Goal: Information Seeking & Learning: Learn about a topic

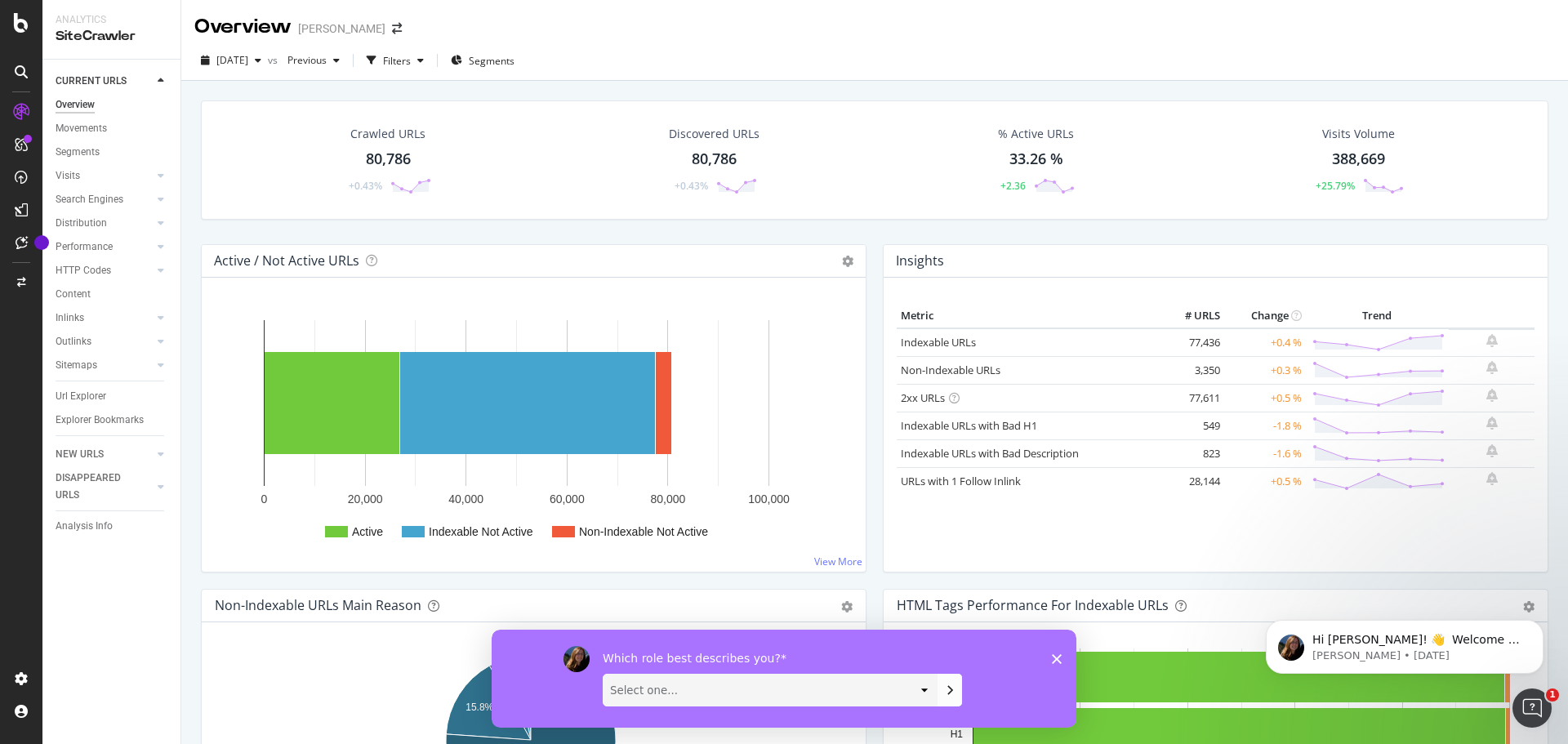
click at [951, 398] on icon at bounding box center [955, 398] width 11 height 11
click at [1118, 251] on div "Insights" at bounding box center [1215, 260] width 664 height 33
click at [1014, 429] on link "Indexable URLs with Bad H1" at bounding box center [969, 425] width 136 height 15
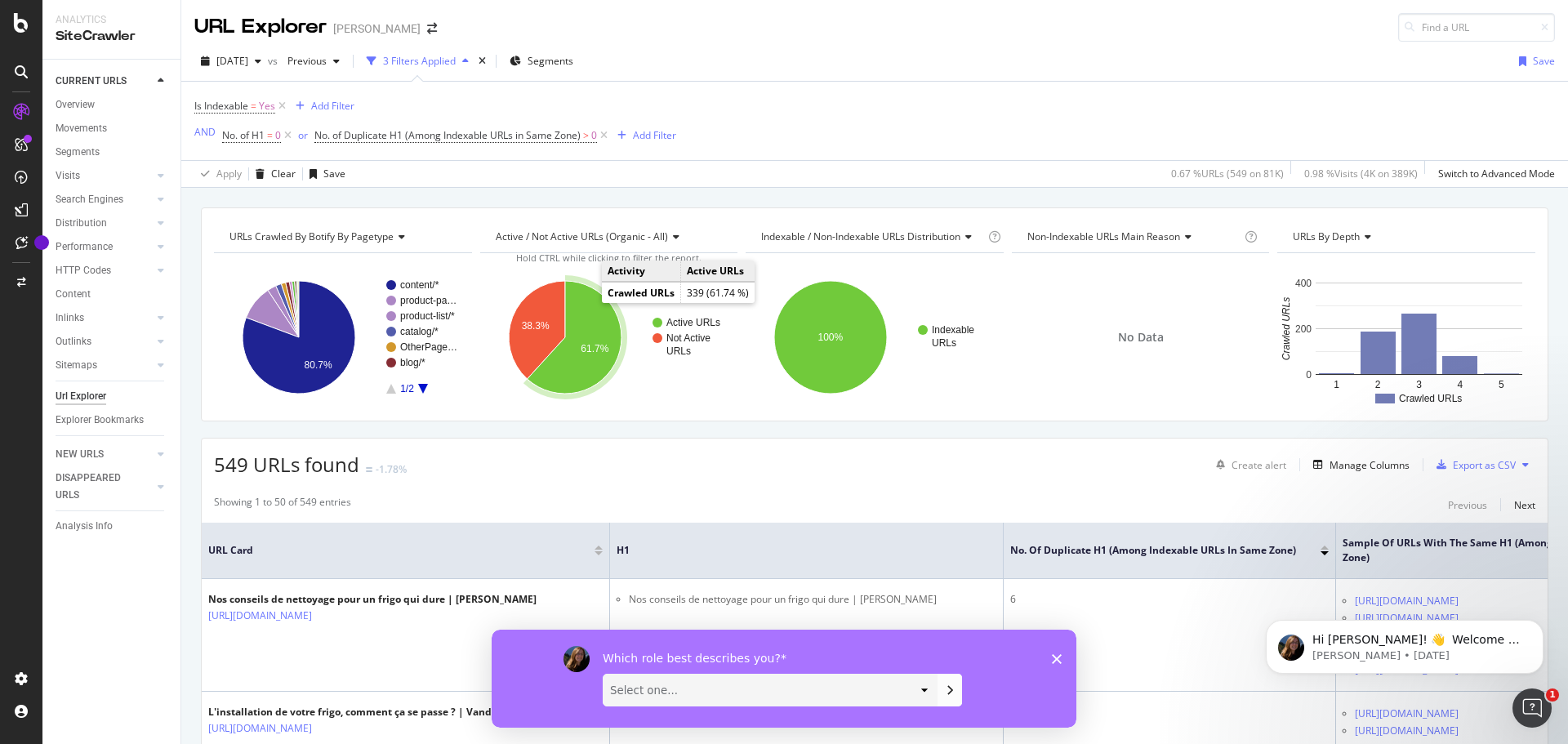
click at [580, 324] on icon "A chart." at bounding box center [574, 337] width 94 height 113
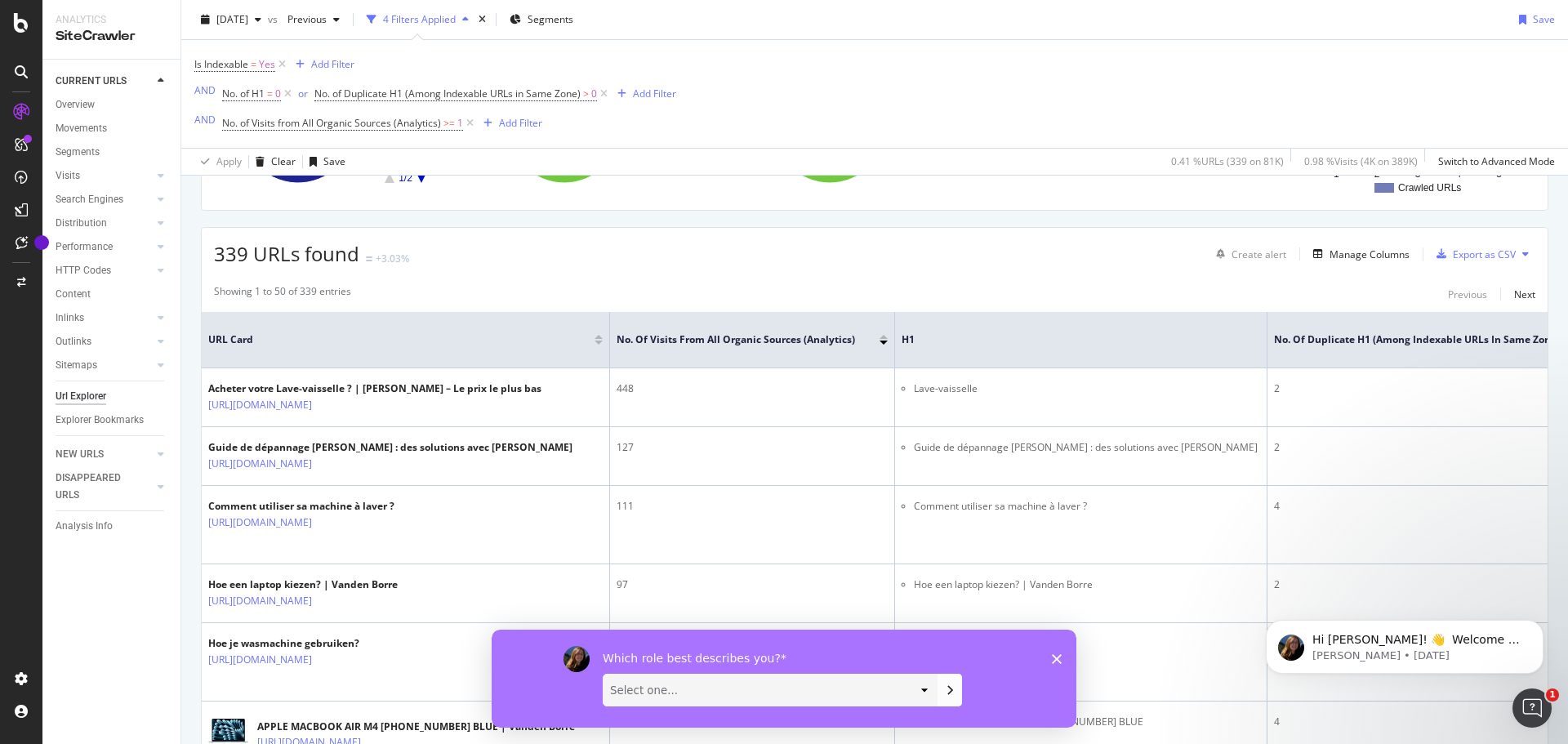
scroll to position [244, 0]
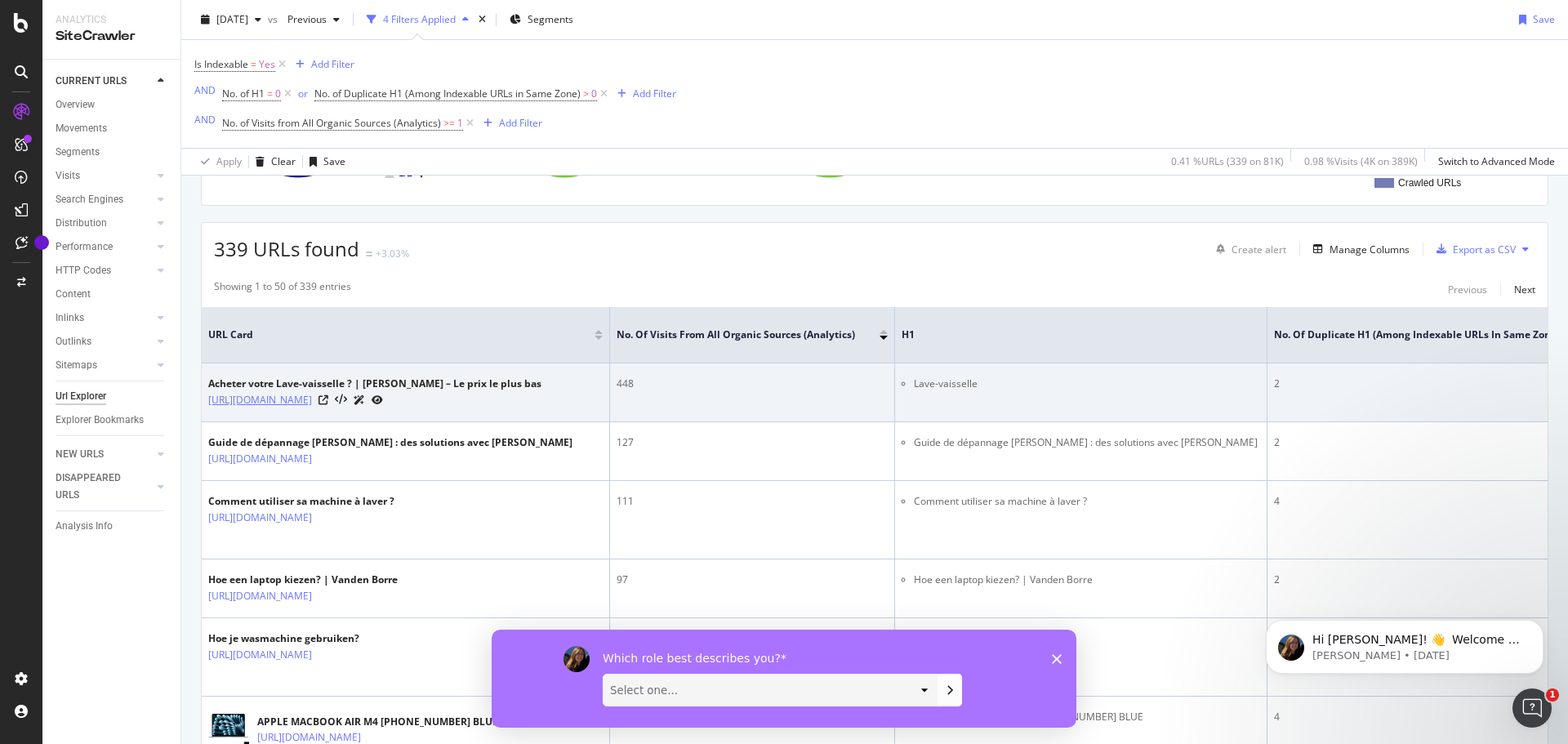
click at [312, 398] on link "[URL][DOMAIN_NAME]" at bounding box center [260, 400] width 104 height 17
click at [328, 401] on icon at bounding box center [323, 399] width 10 height 10
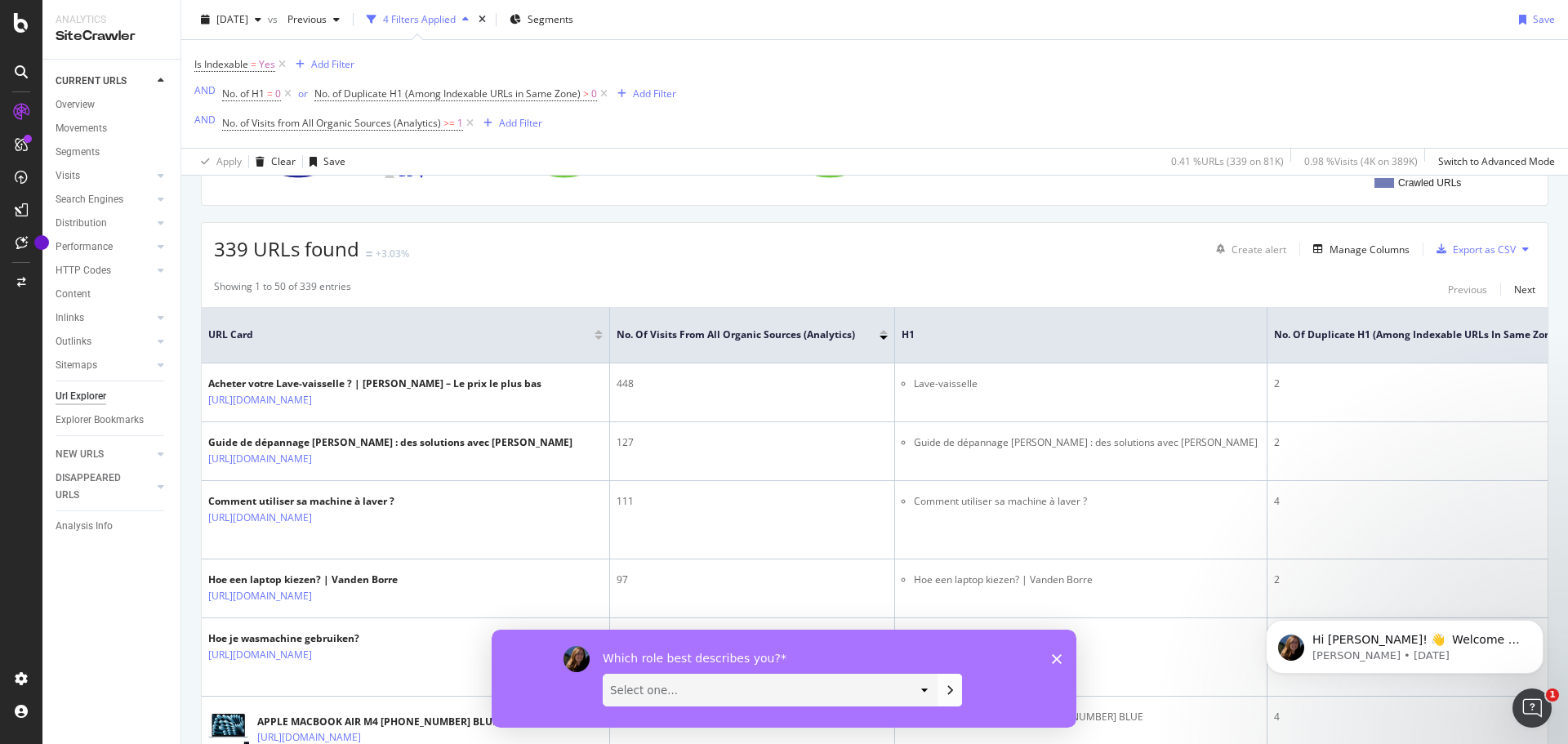
scroll to position [0, 0]
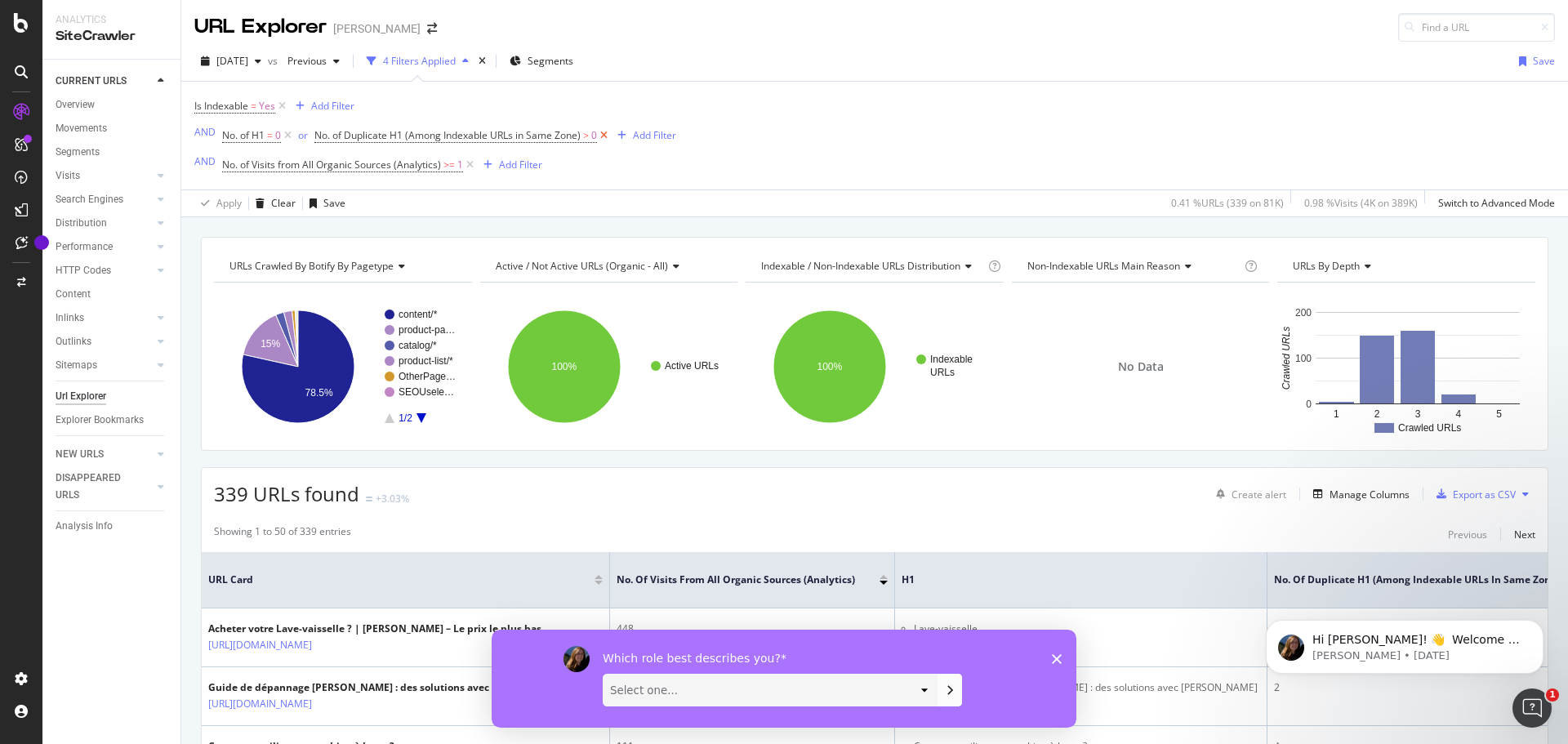
click at [608, 133] on icon at bounding box center [604, 135] width 14 height 17
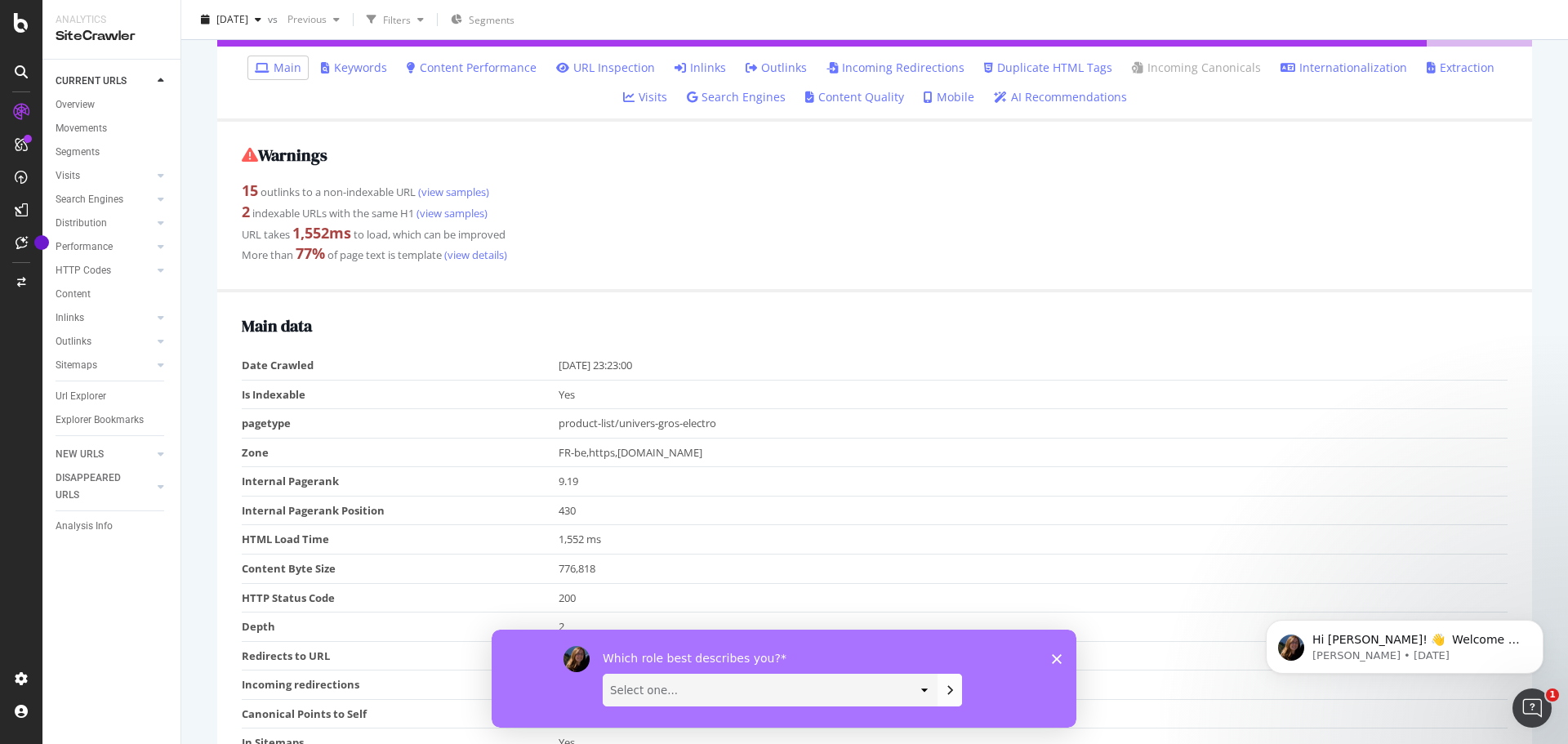
scroll to position [244, 0]
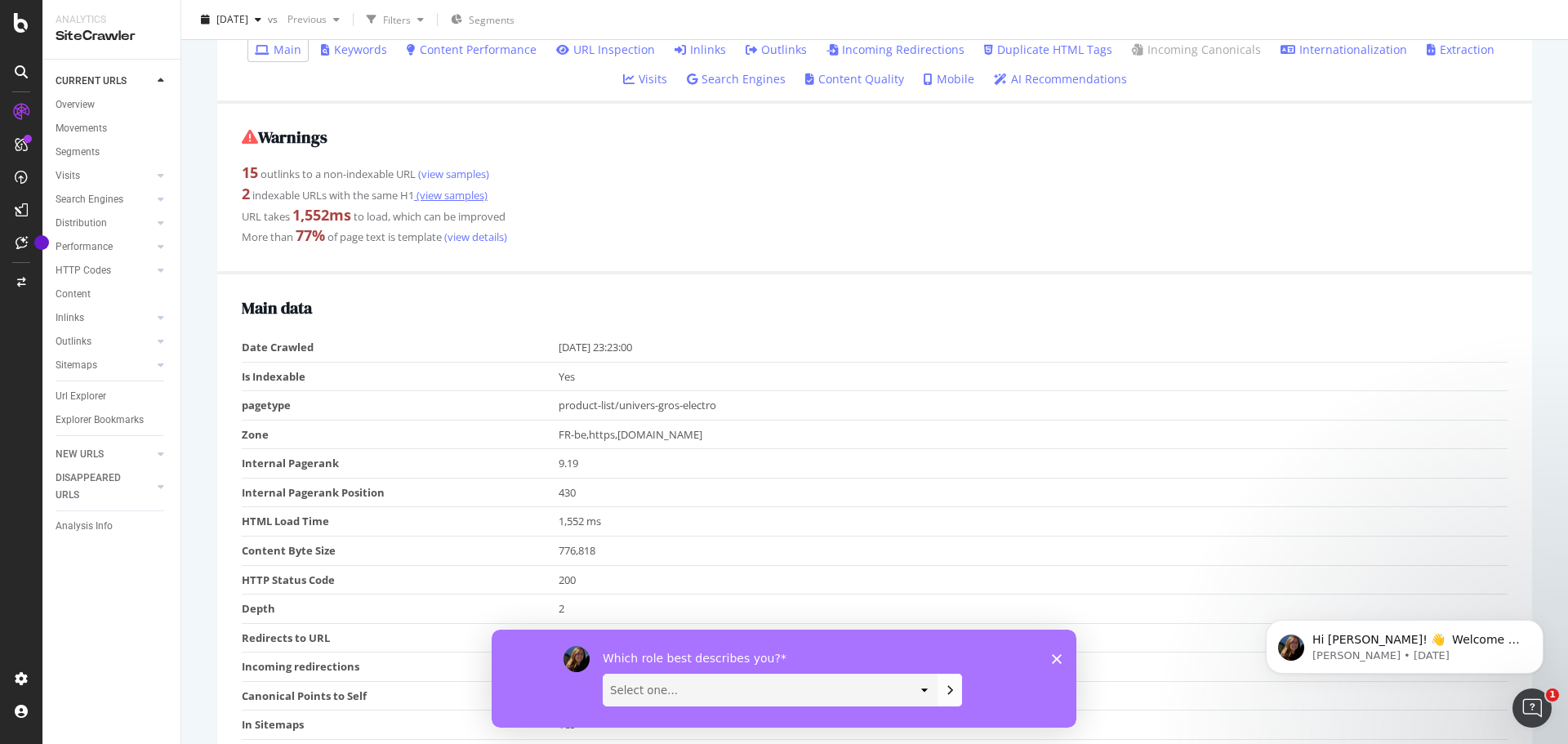
click at [466, 195] on link "(view samples)" at bounding box center [451, 195] width 74 height 15
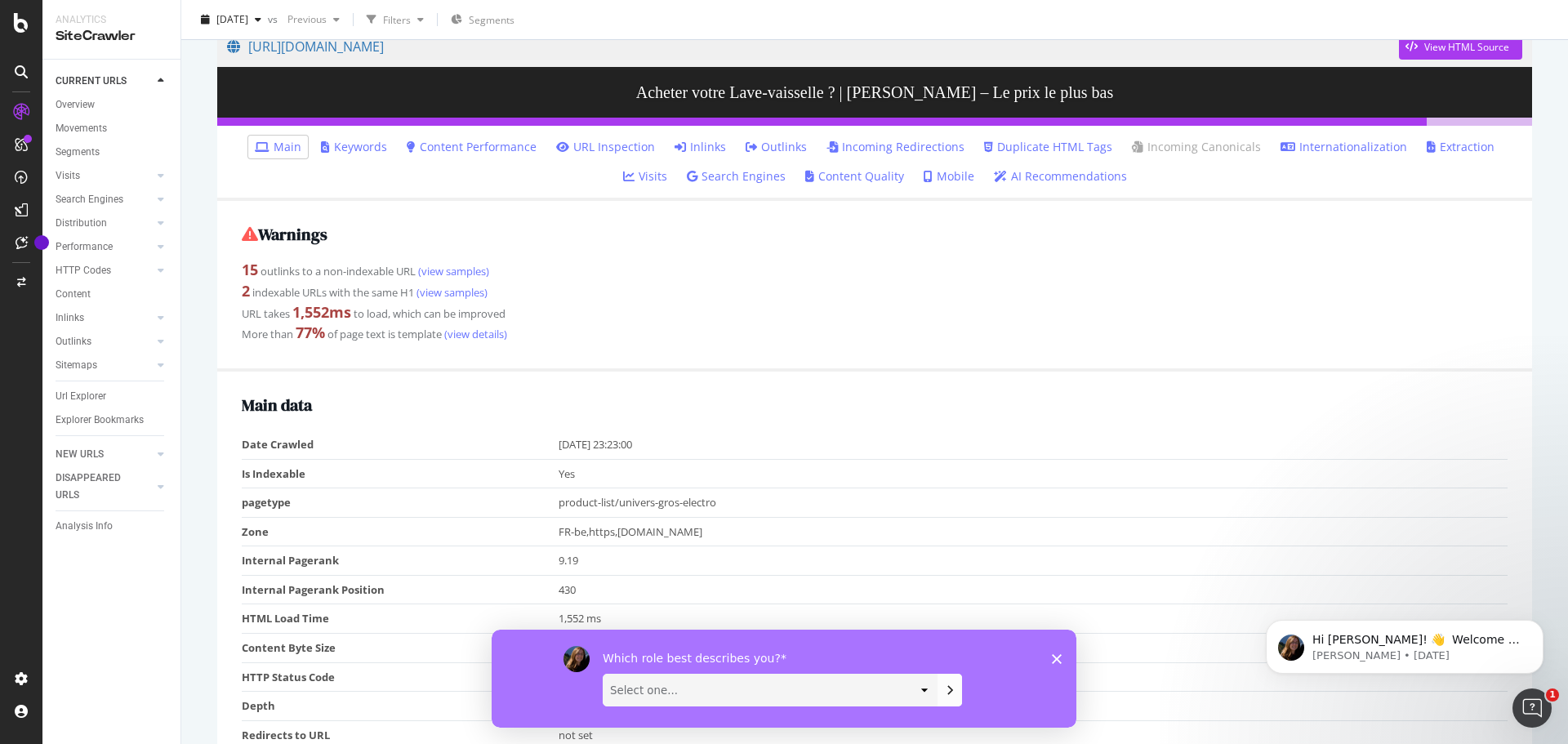
scroll to position [164, 0]
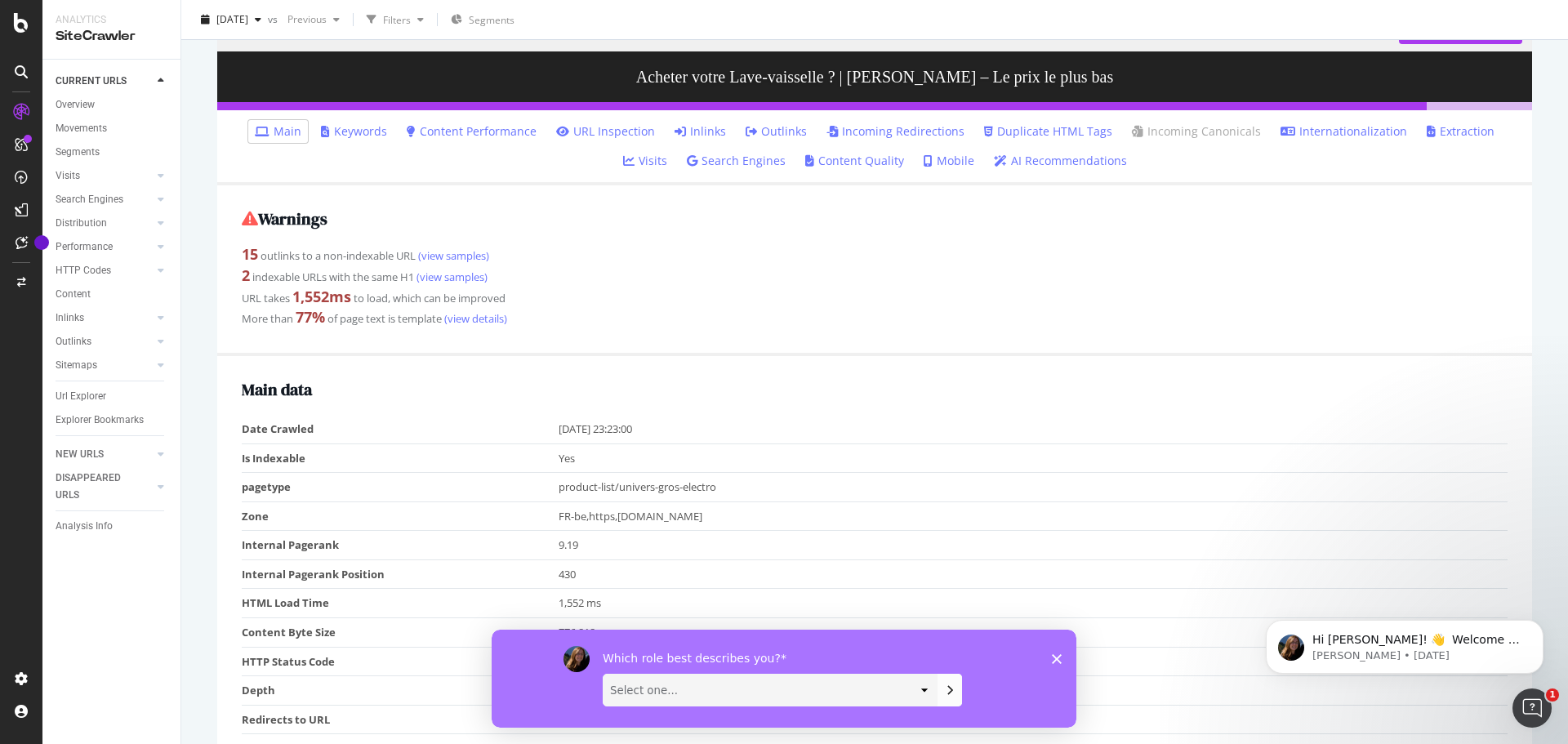
click at [308, 295] on strong "1,552 ms" at bounding box center [321, 296] width 59 height 19
drag, startPoint x: 297, startPoint y: 296, endPoint x: 348, endPoint y: 290, distance: 51.4
click at [348, 290] on strong "1,552 ms" at bounding box center [321, 296] width 59 height 19
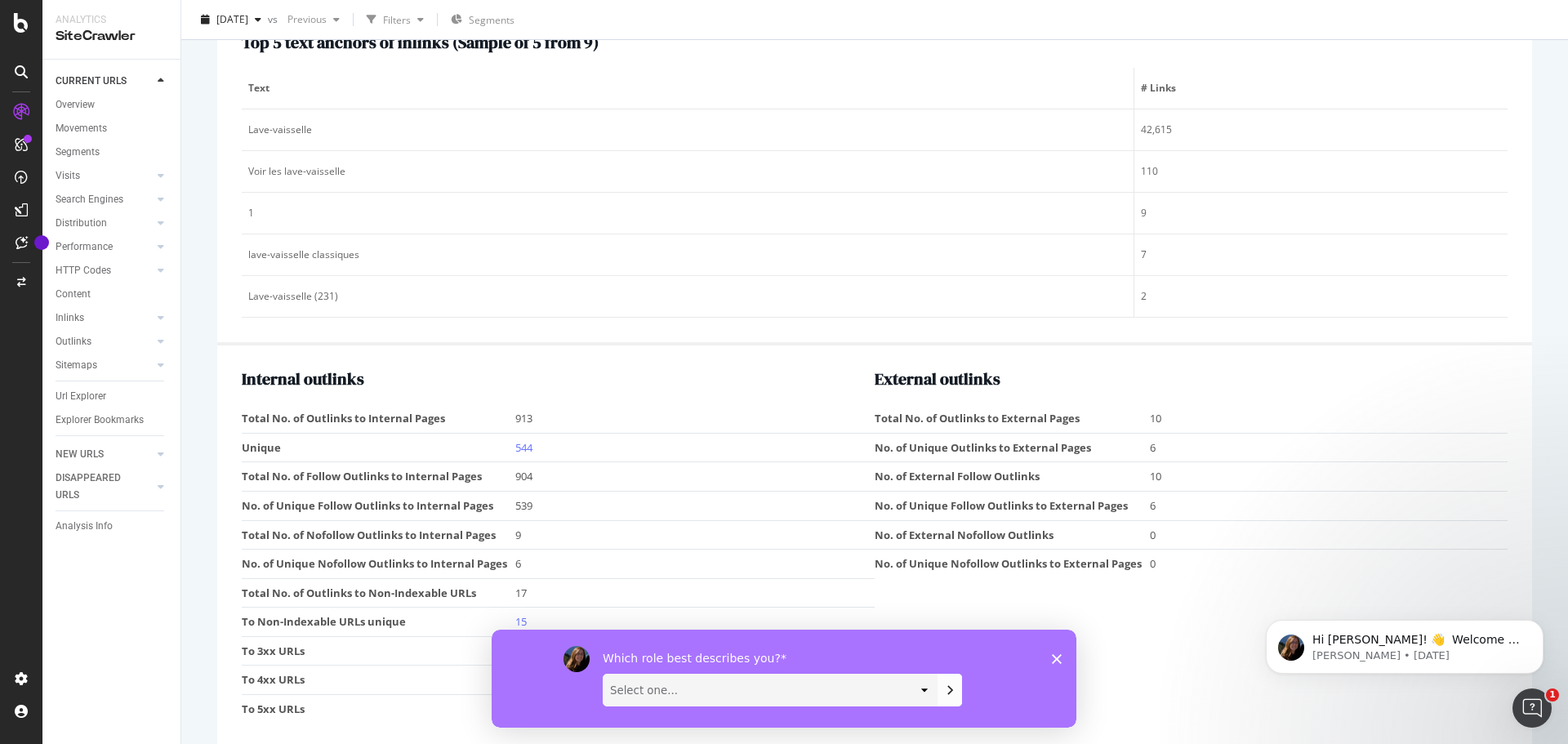
scroll to position [2060, 0]
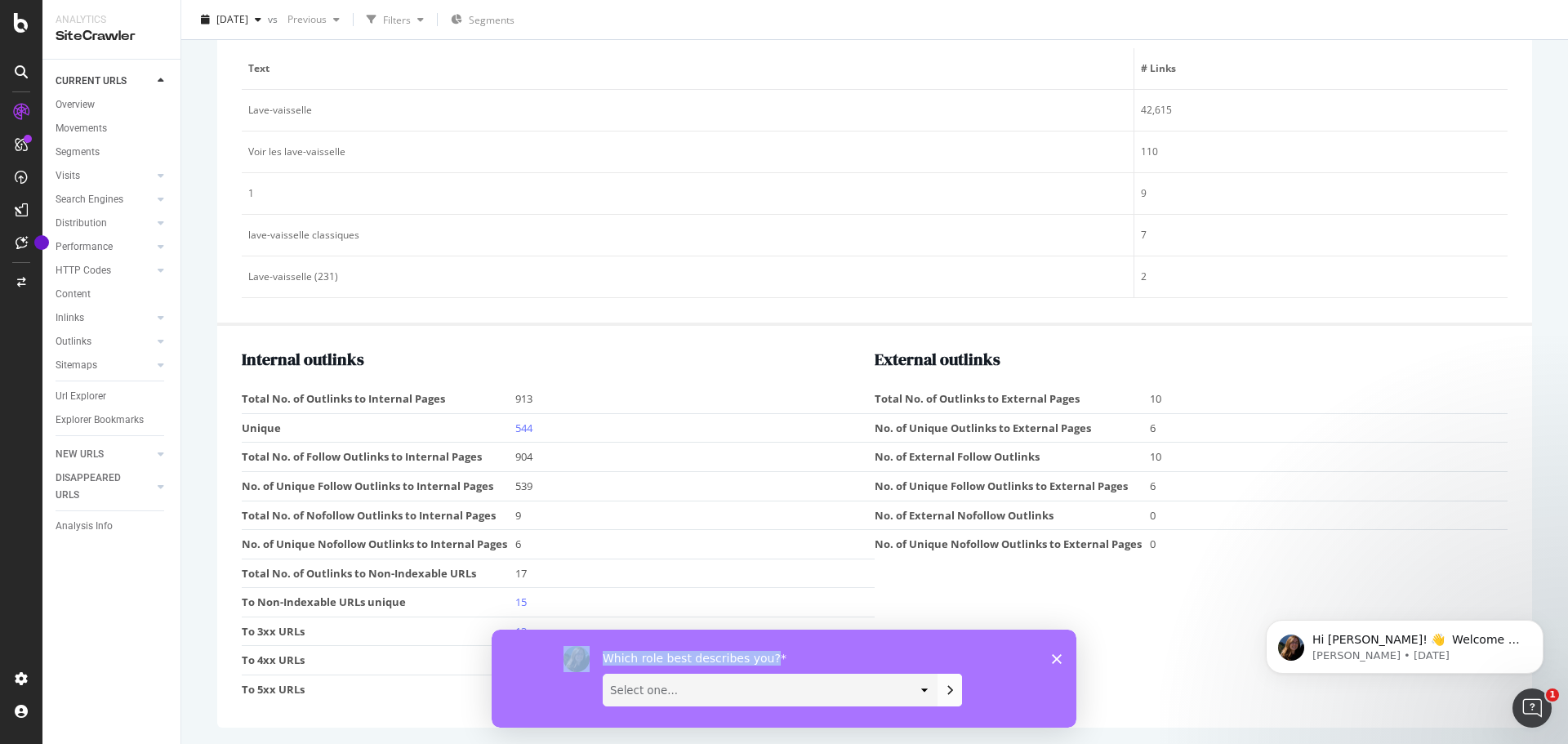
click at [1053, 655] on div "Which role best describes you? Select one... Analyst/BI C-level Leadership Cont…" at bounding box center [784, 677] width 585 height 98
click at [1054, 657] on icon "Close survey" at bounding box center [1057, 658] width 10 height 10
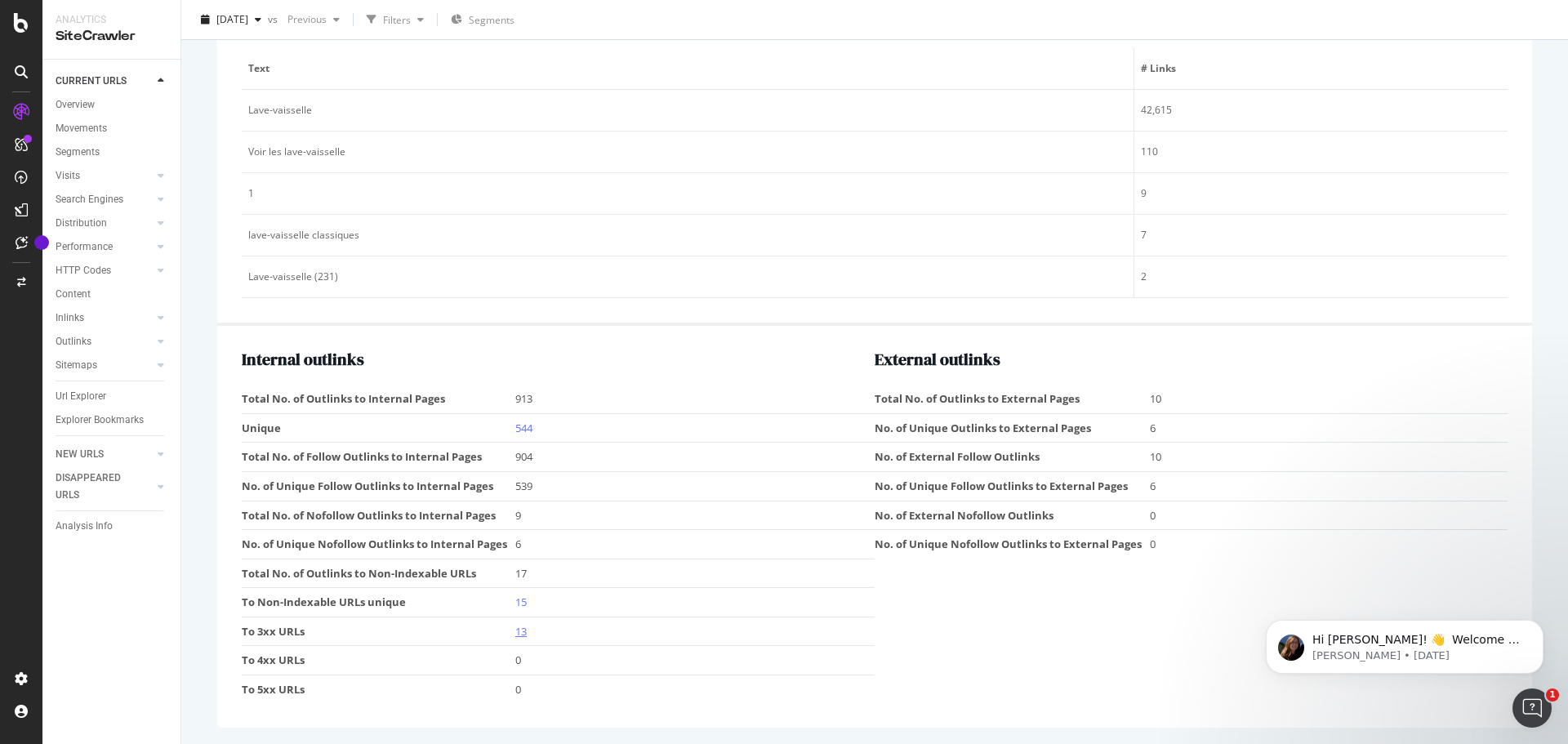
click at [524, 629] on link "13" at bounding box center [521, 631] width 11 height 15
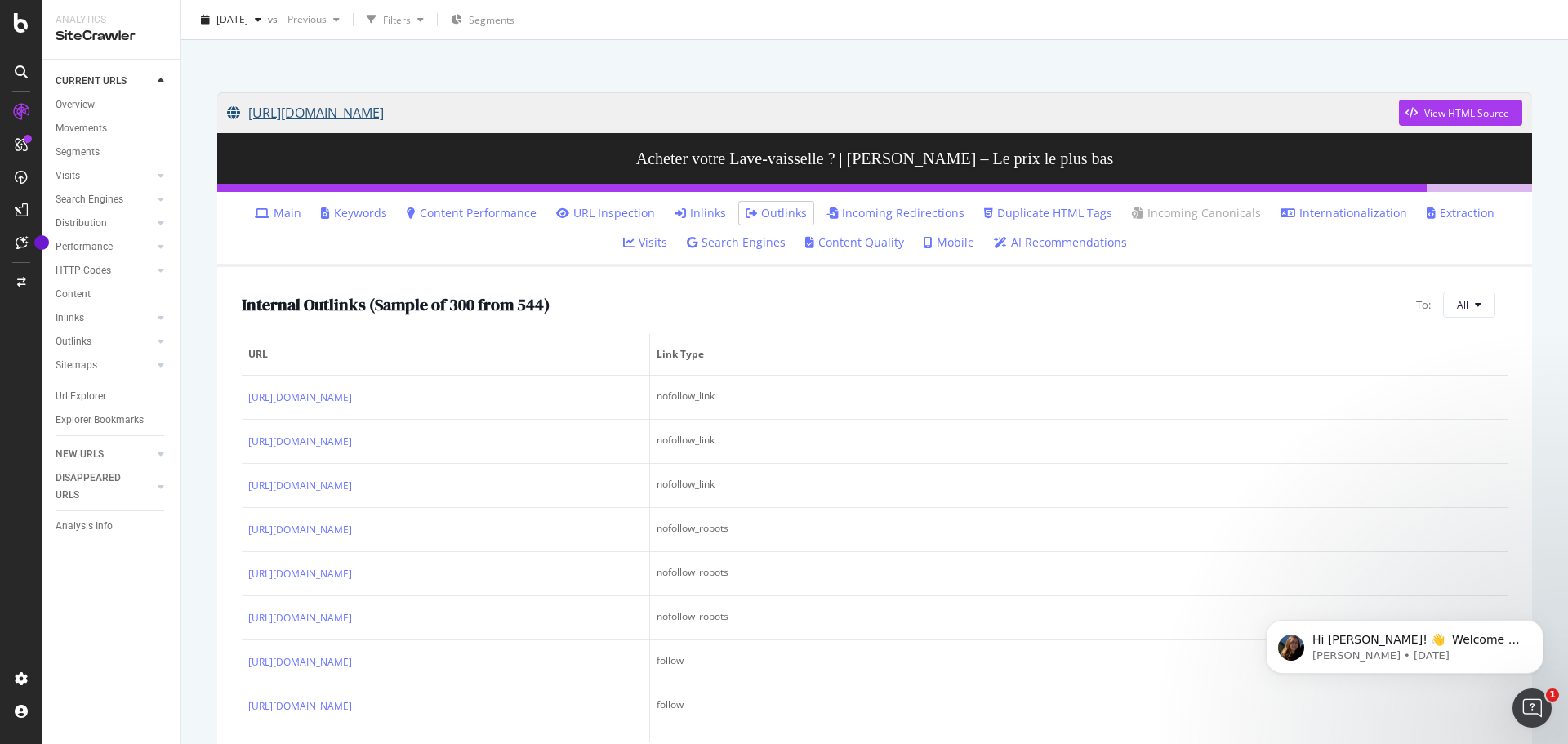
scroll to position [120, 0]
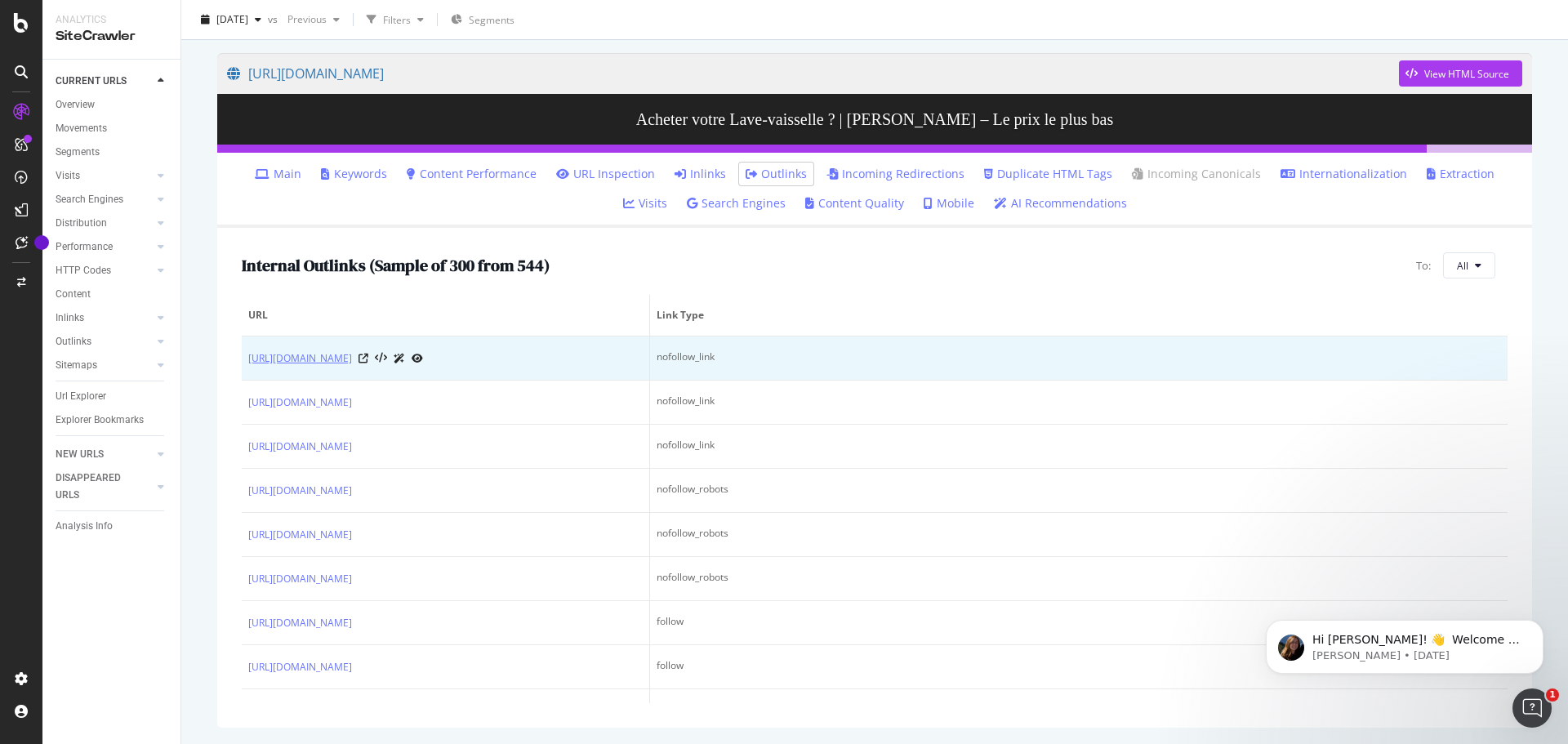
click at [352, 360] on link "[URL][DOMAIN_NAME]" at bounding box center [300, 358] width 104 height 17
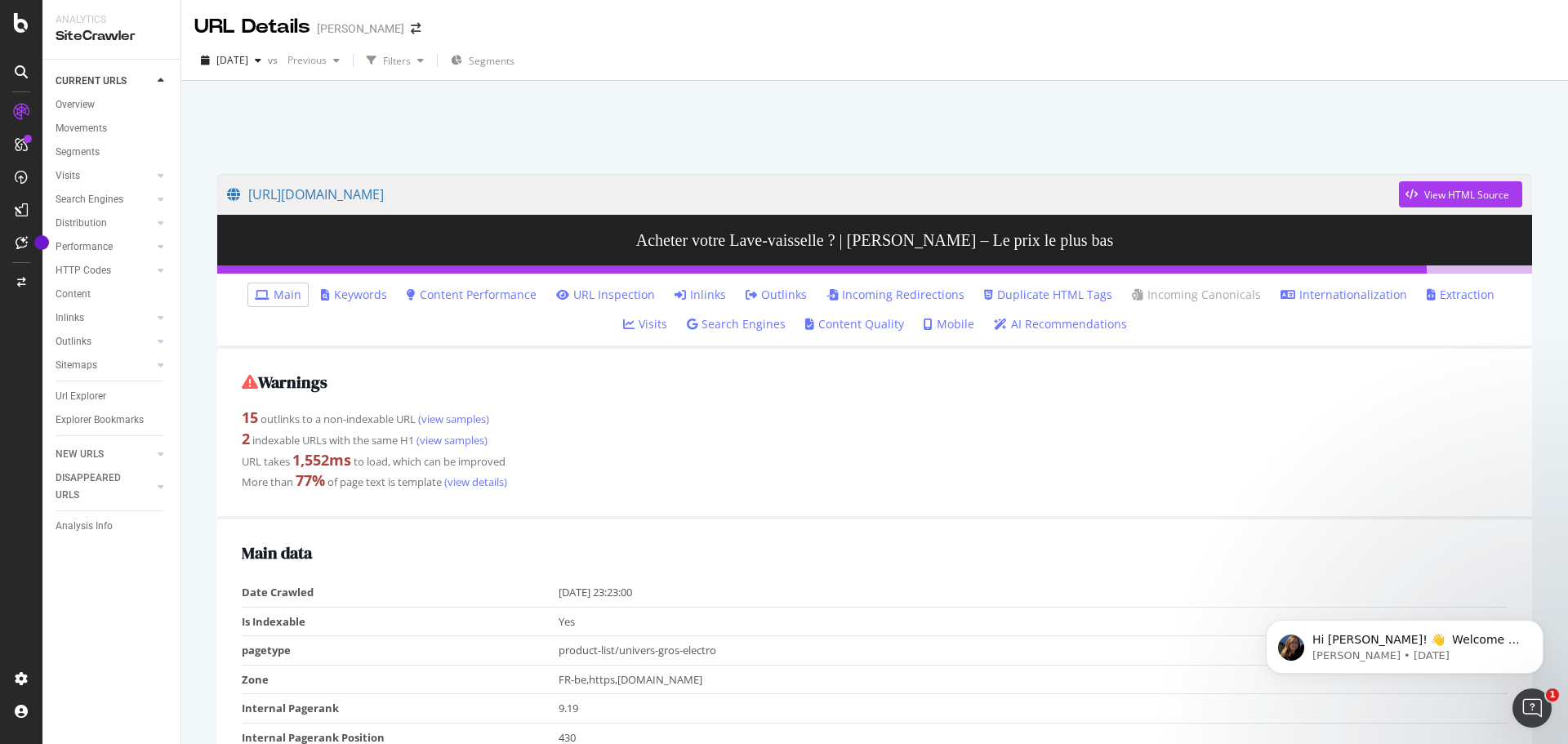
click at [106, 37] on div "SiteCrawler" at bounding box center [111, 36] width 112 height 18
click at [84, 106] on div "Overview" at bounding box center [75, 105] width 40 height 17
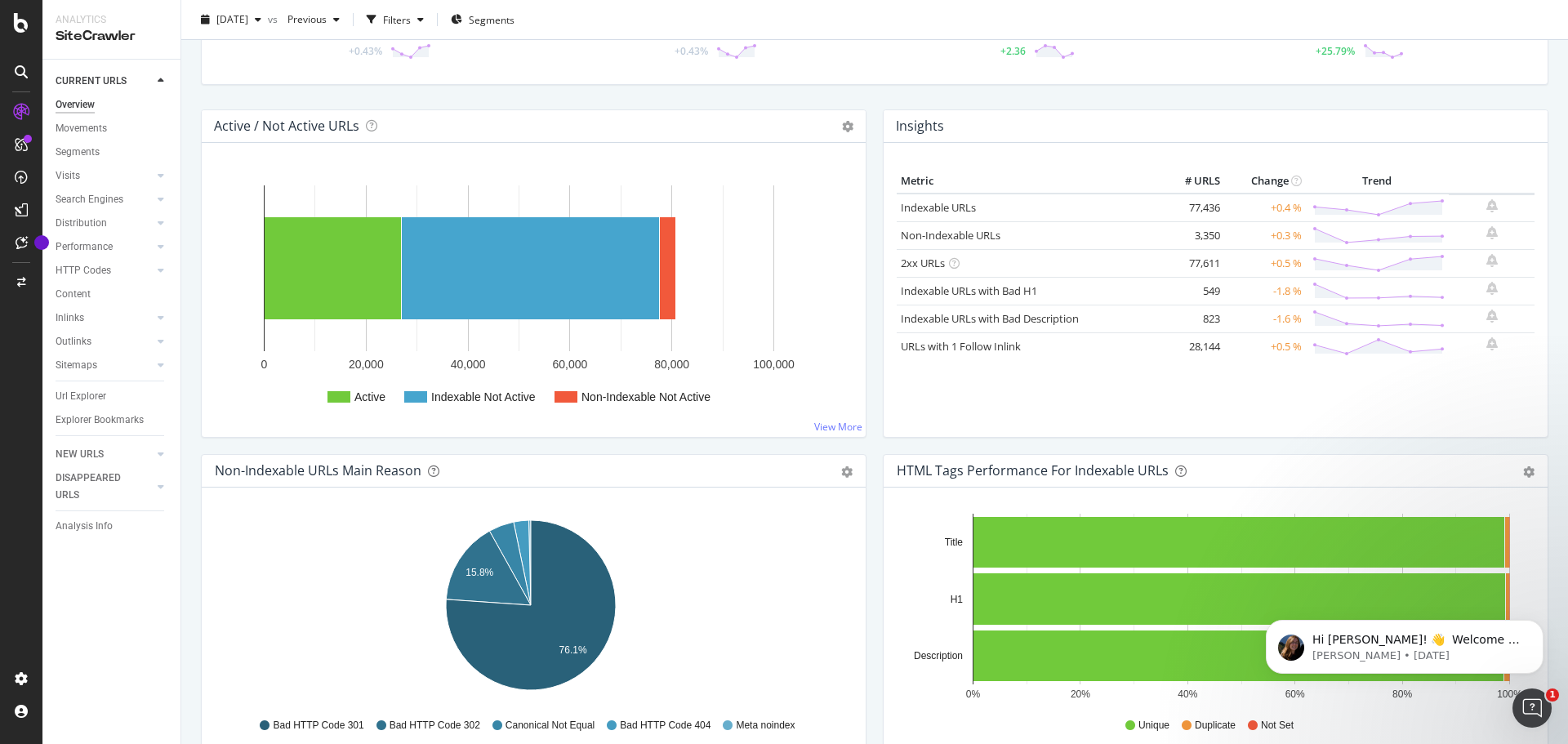
scroll to position [164, 0]
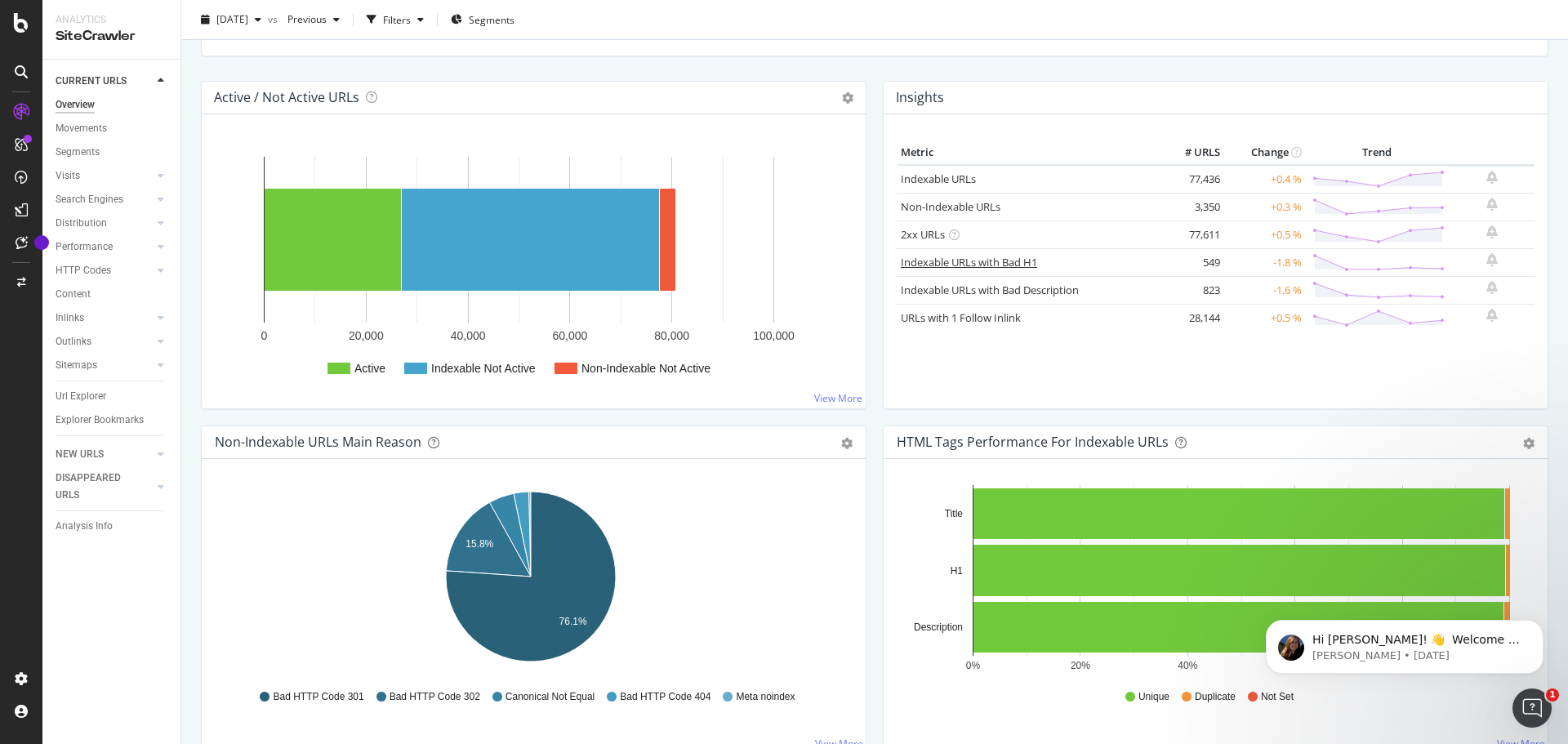
click at [1014, 266] on link "Indexable URLs with Bad H1" at bounding box center [969, 262] width 136 height 15
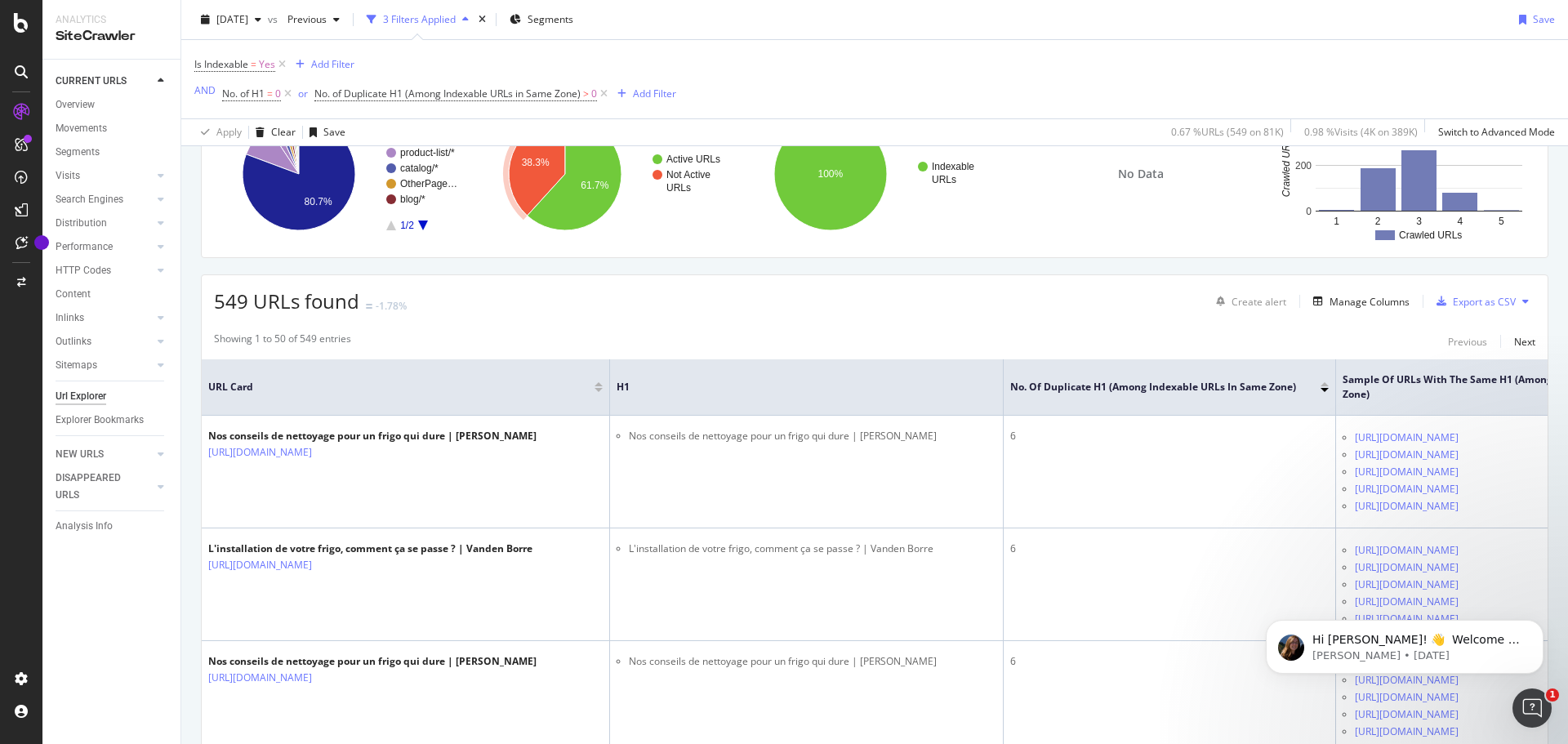
scroll to position [82, 0]
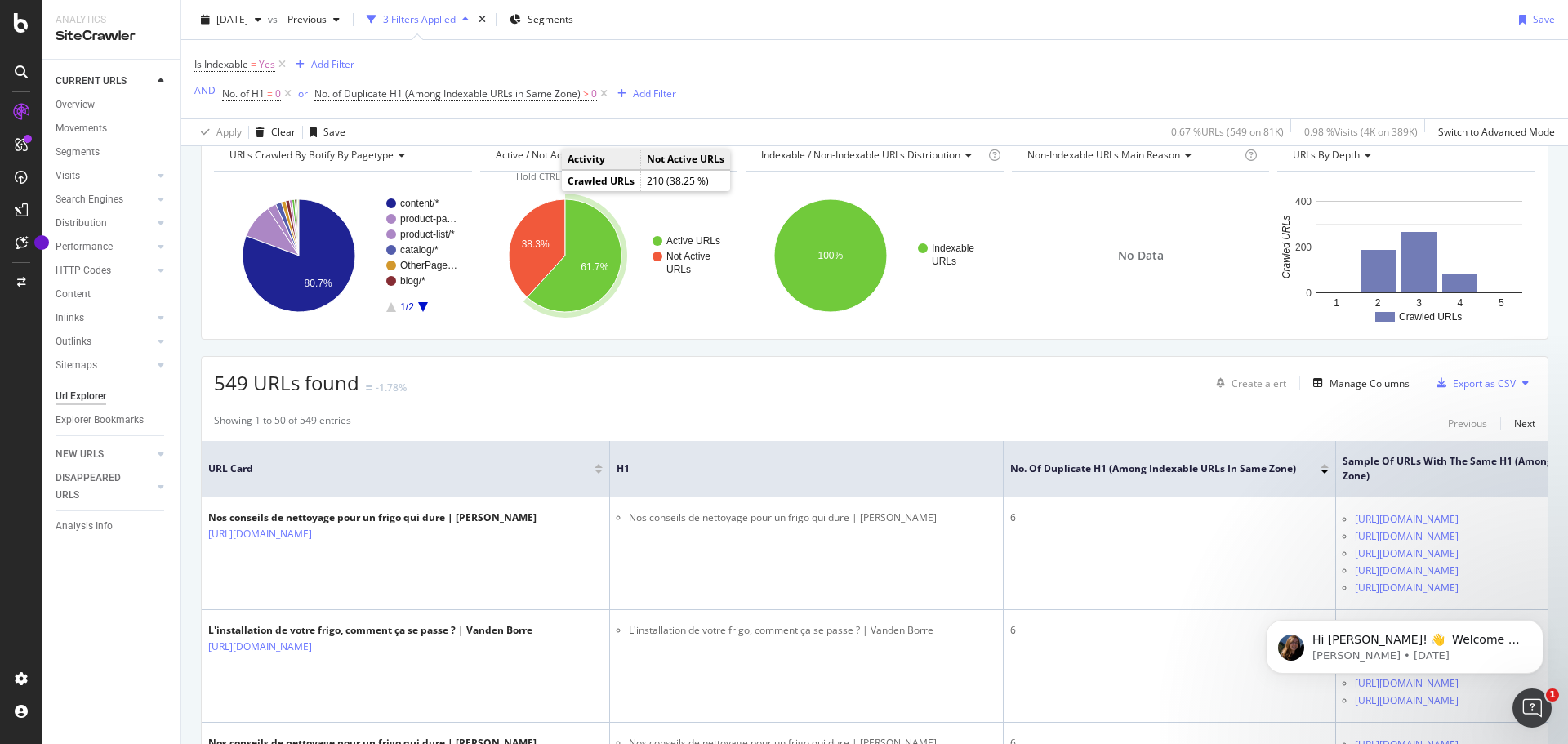
click at [587, 212] on icon "A chart." at bounding box center [574, 256] width 94 height 113
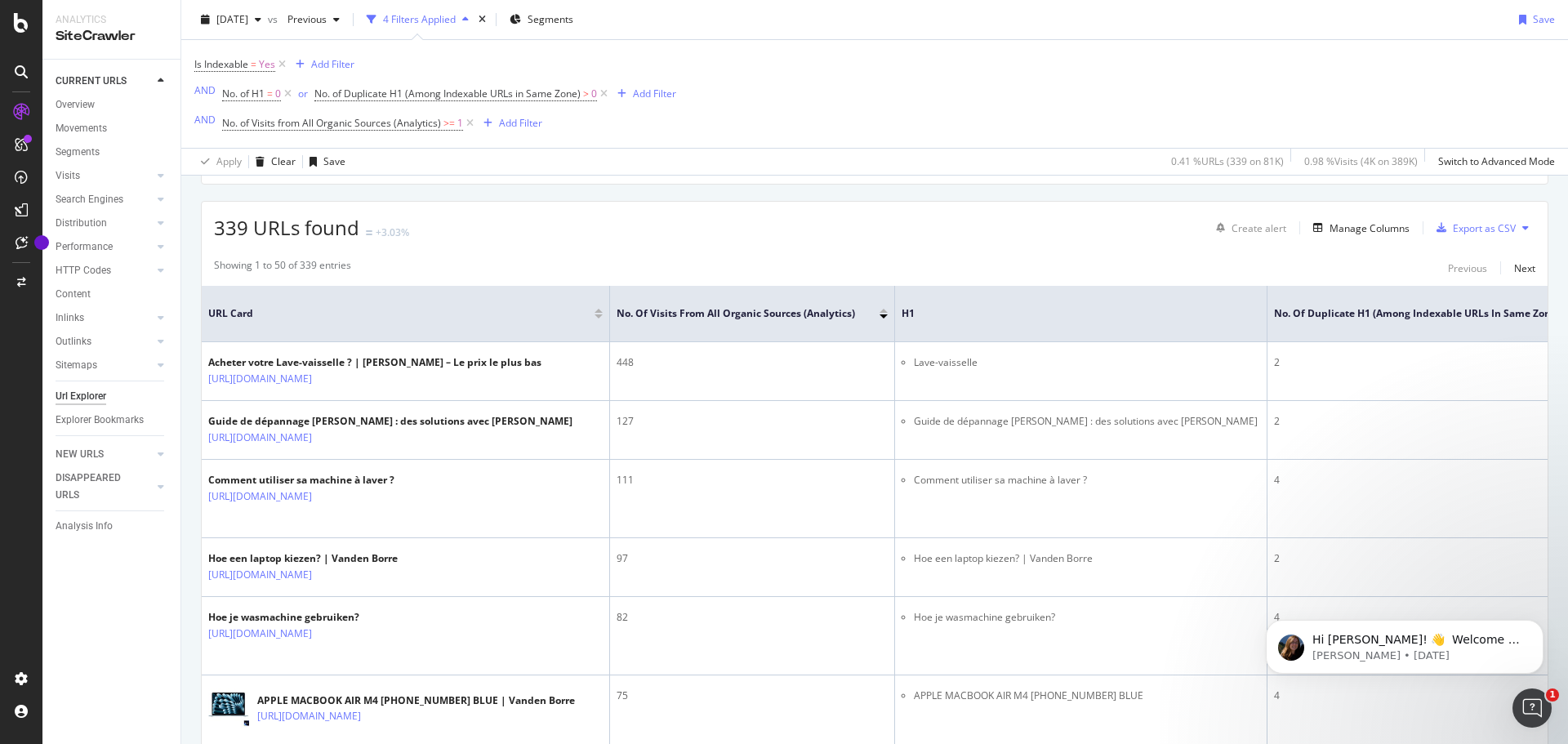
scroll to position [274, 0]
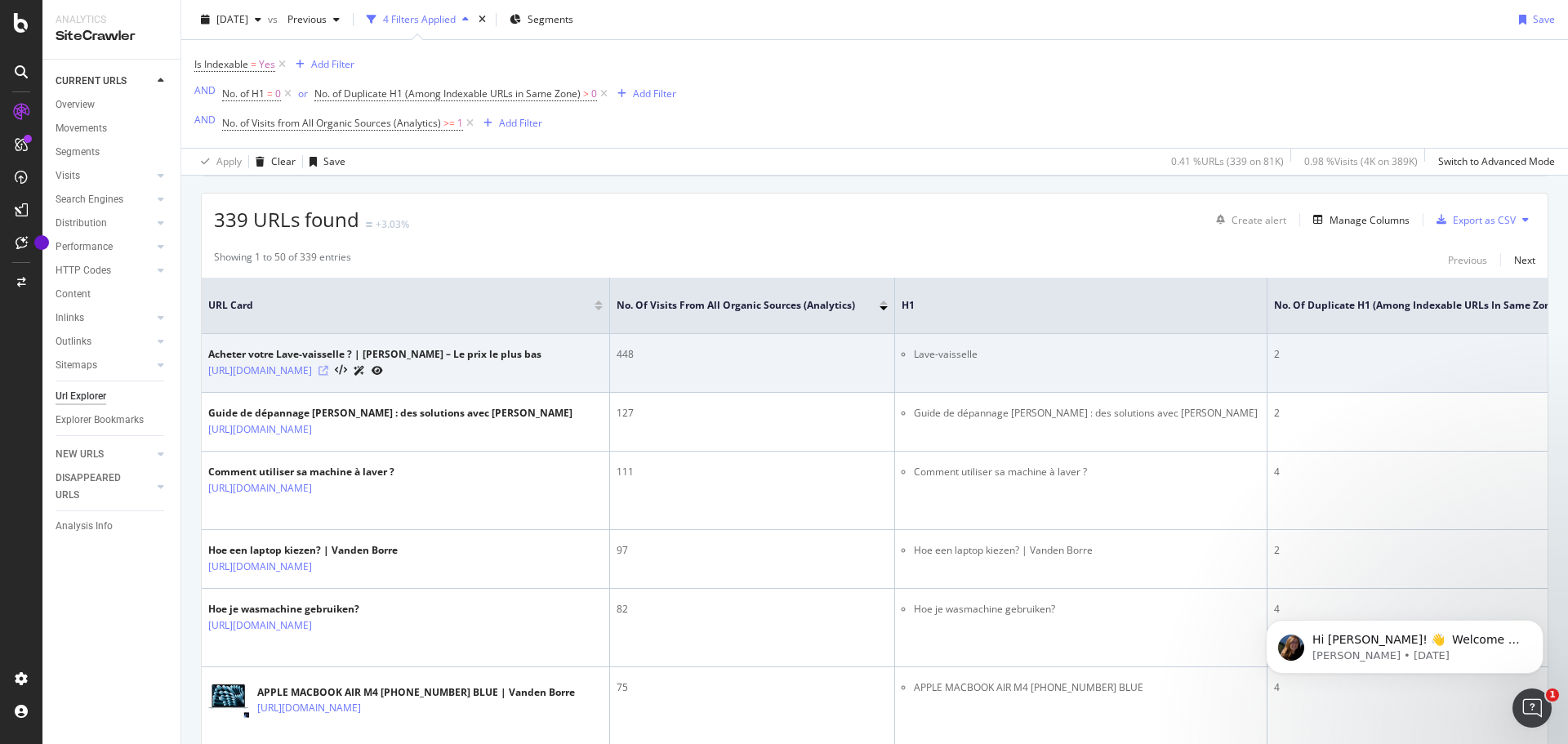
click at [328, 368] on icon at bounding box center [323, 370] width 10 height 10
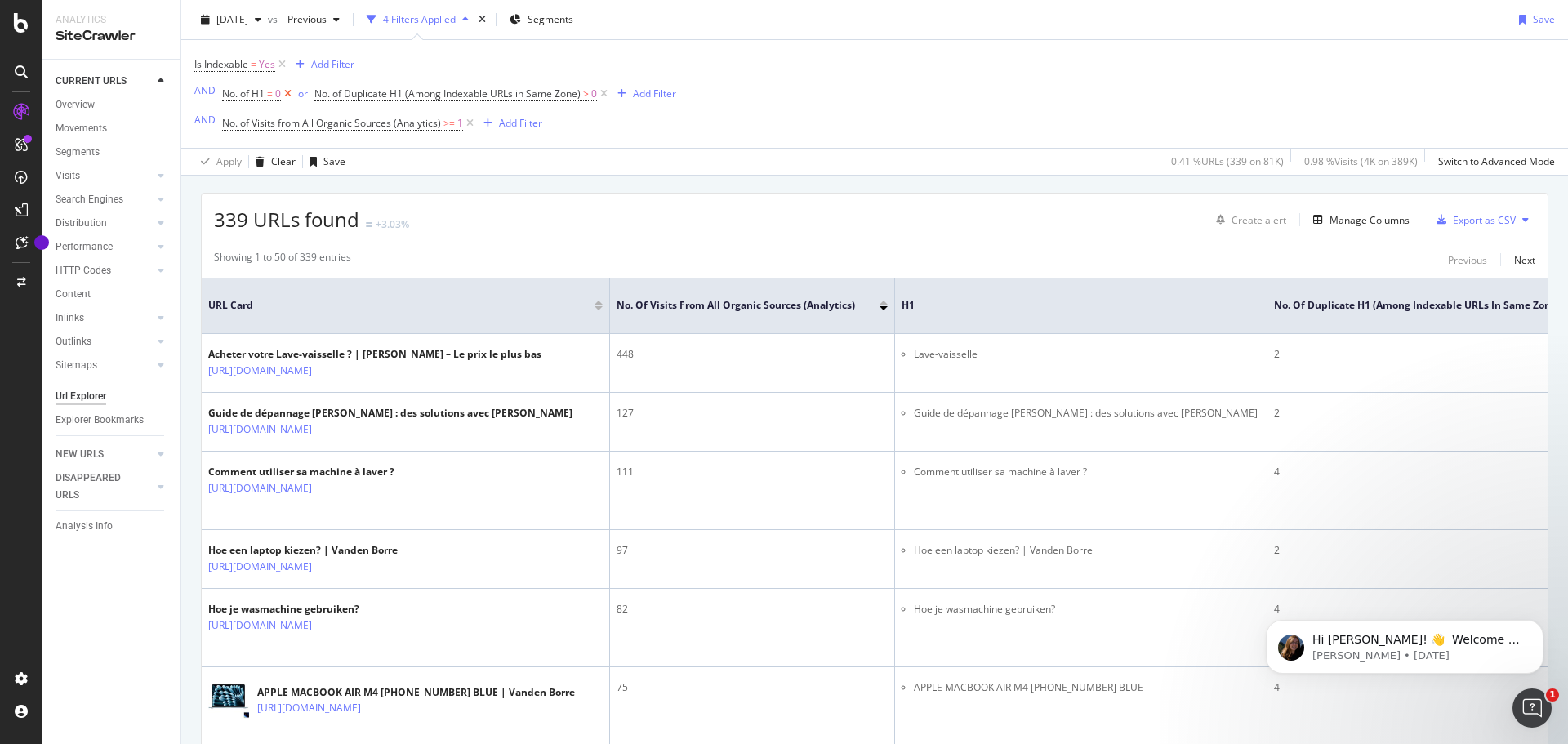
click at [287, 92] on icon at bounding box center [288, 93] width 14 height 17
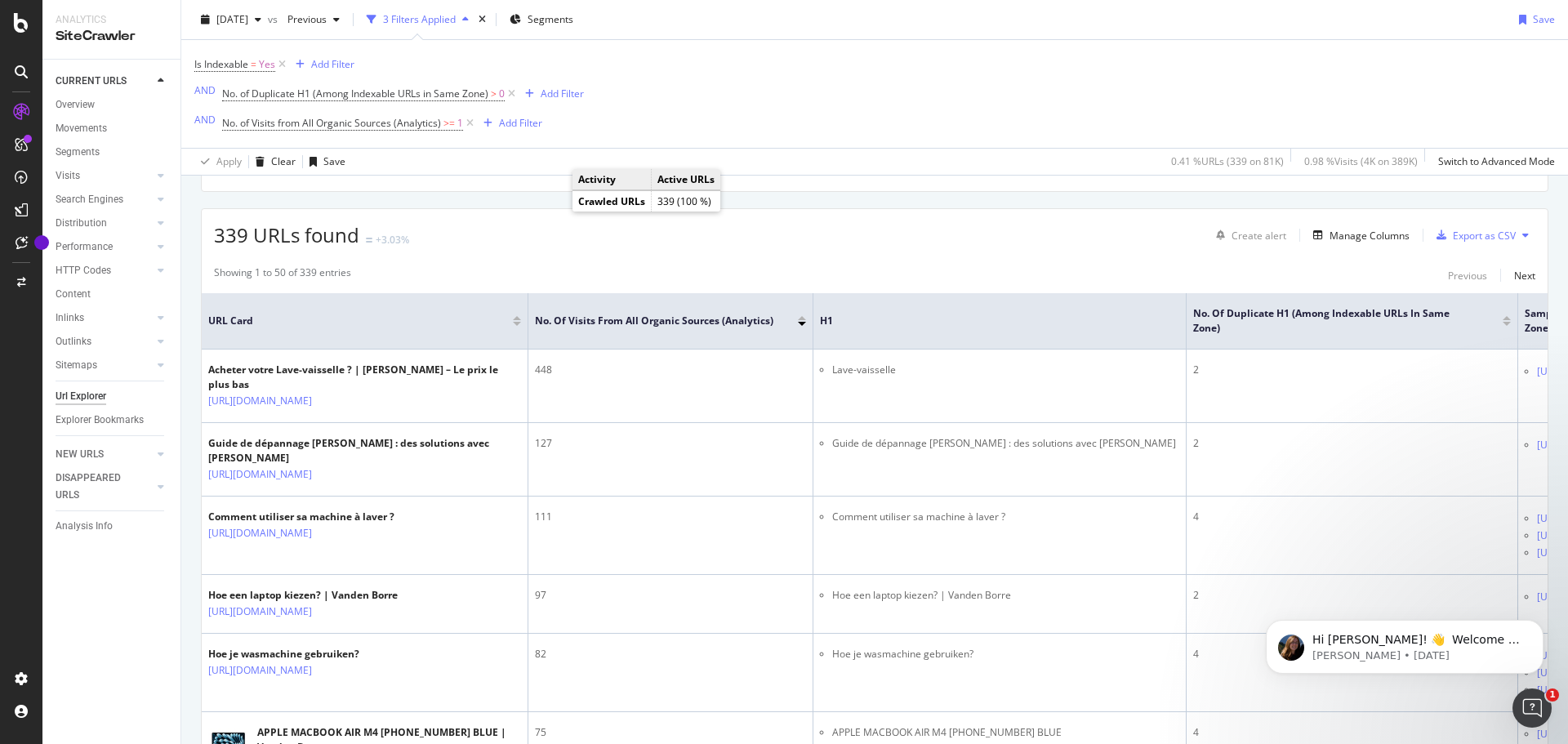
scroll to position [274, 0]
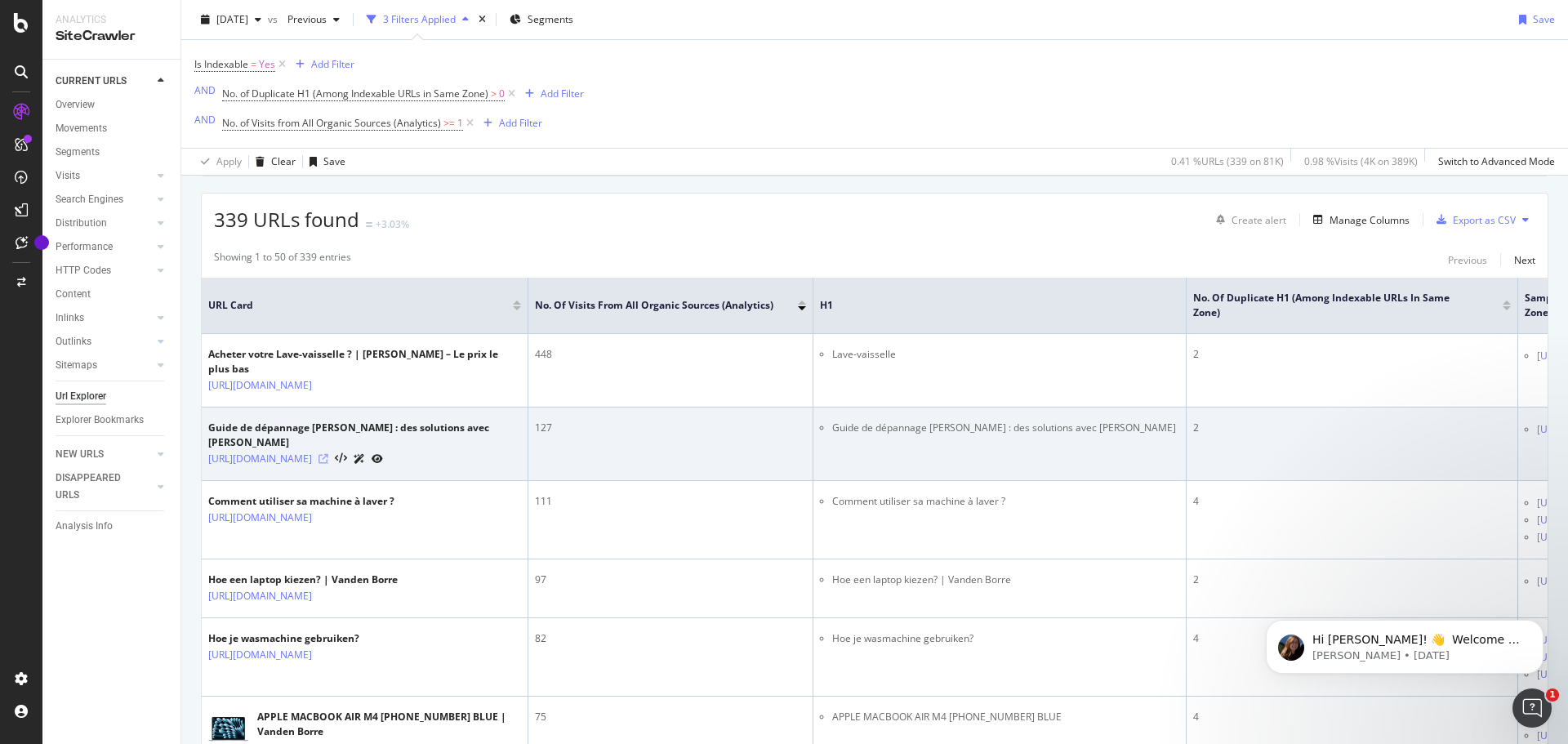
click at [328, 463] on icon at bounding box center [323, 458] width 10 height 10
click at [312, 464] on link "[URL][DOMAIN_NAME]" at bounding box center [260, 458] width 104 height 17
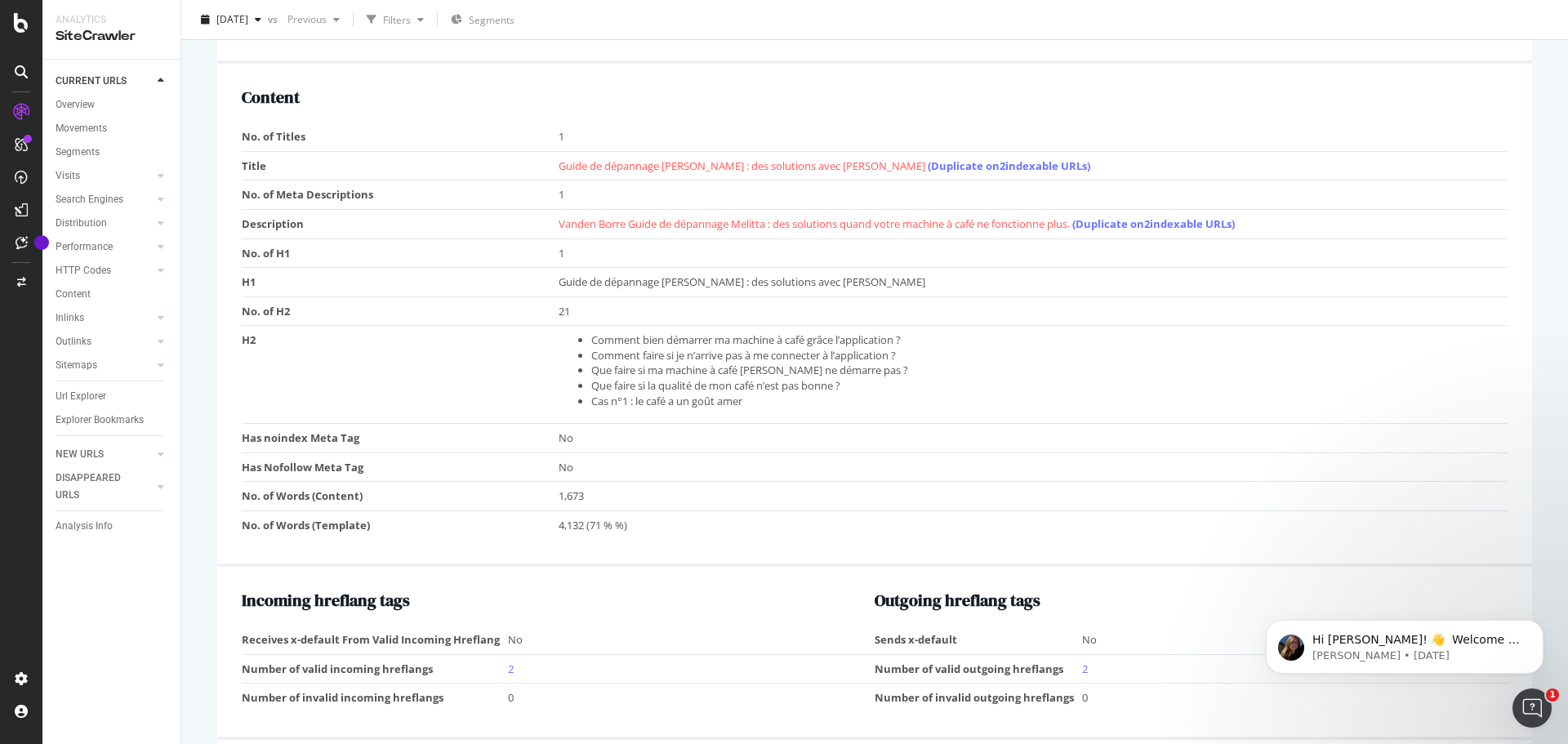
scroll to position [1061, 0]
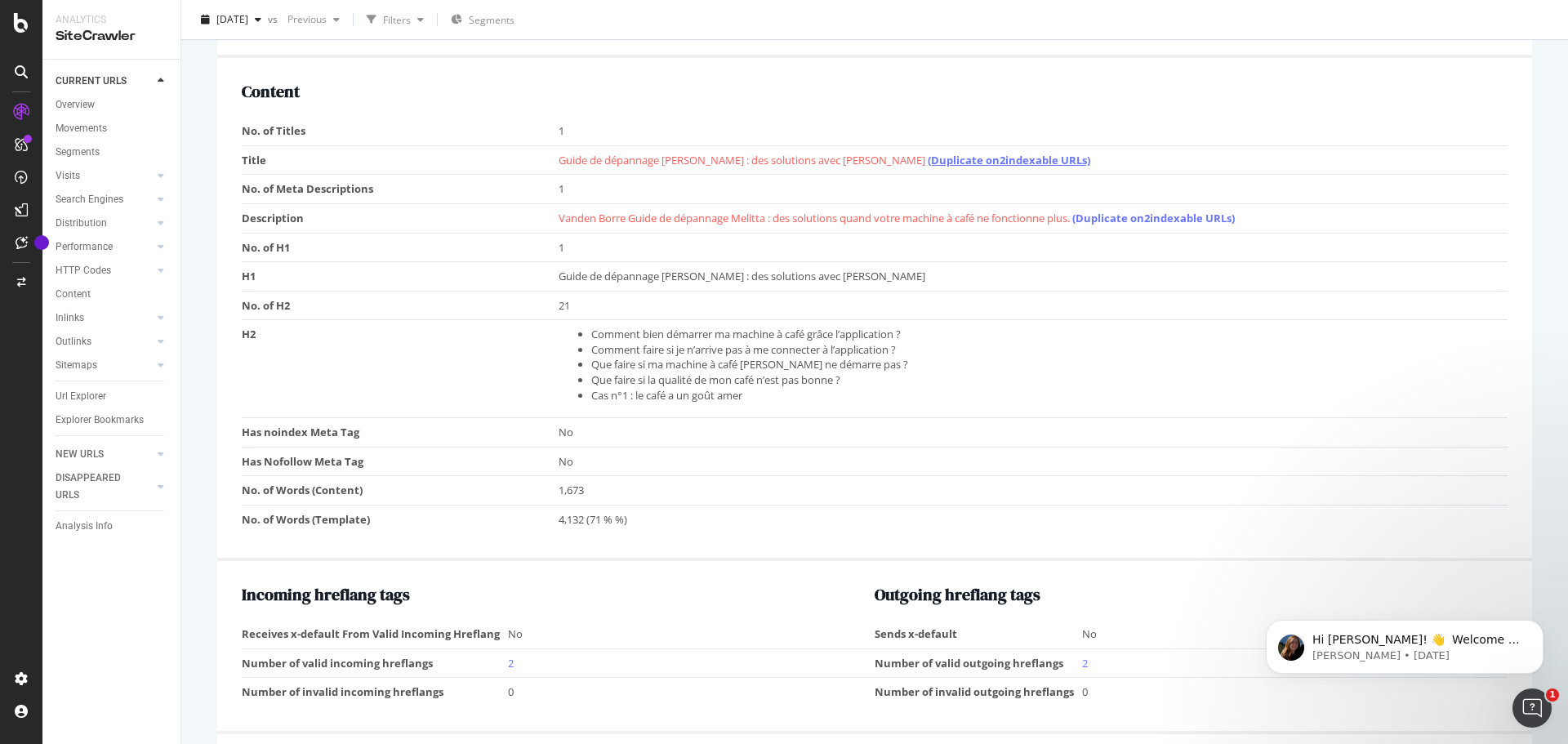
click at [928, 156] on link "(Duplicate on 2 indexable URLs)" at bounding box center [1009, 160] width 163 height 15
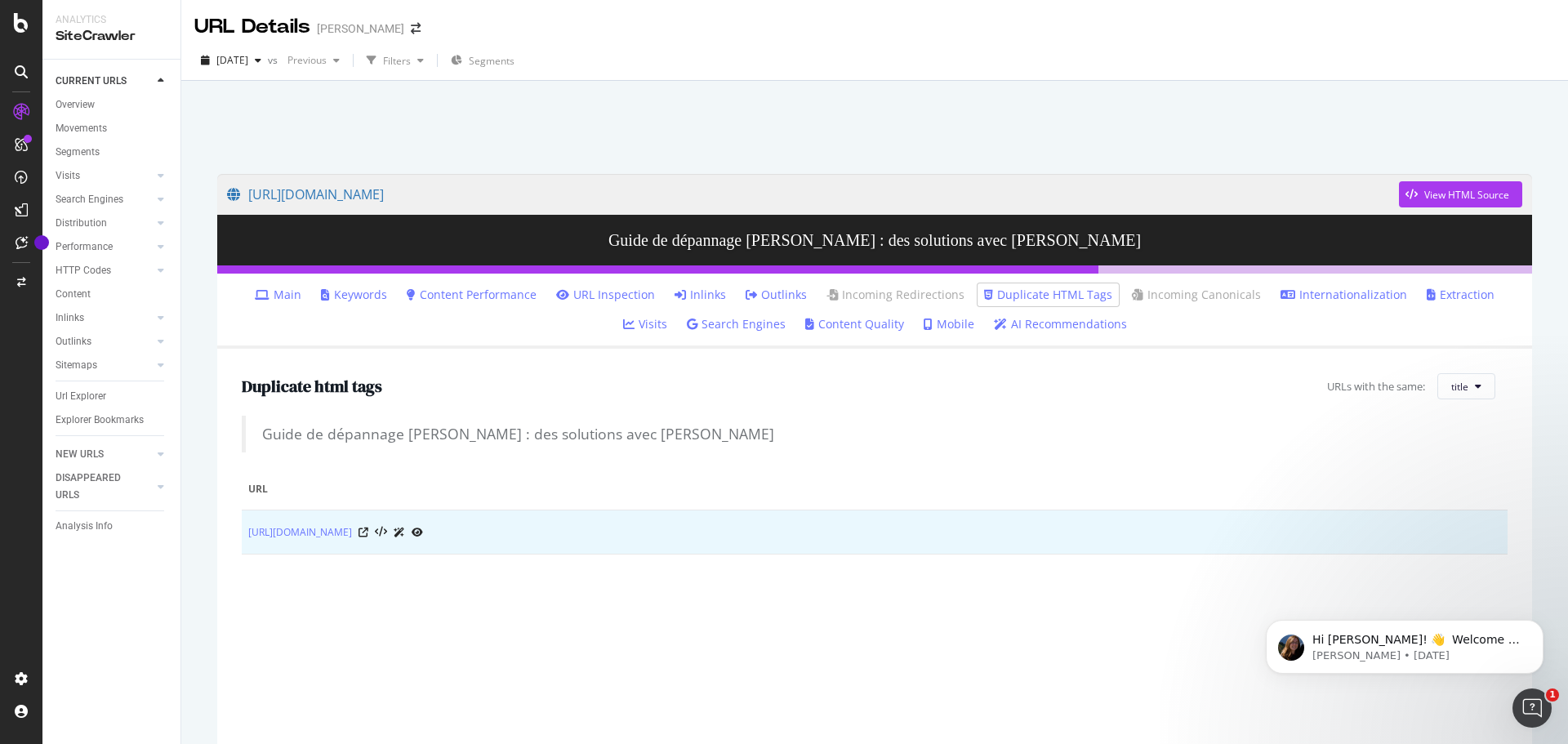
drag, startPoint x: 568, startPoint y: 534, endPoint x: 242, endPoint y: 536, distance: 326.0
click at [242, 536] on td "[URL][DOMAIN_NAME]" at bounding box center [875, 532] width 1266 height 44
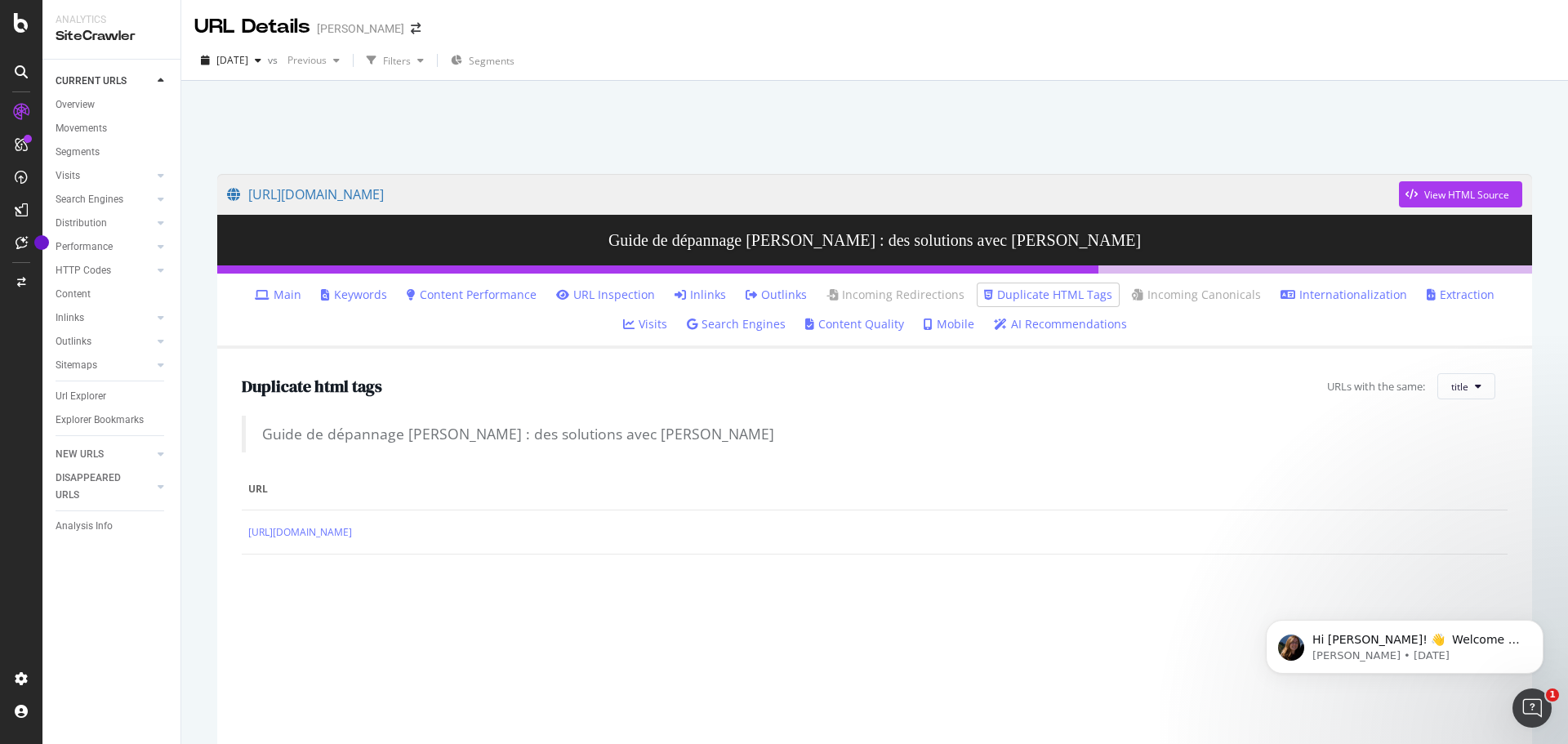
copy link "[URL][DOMAIN_NAME]"
